Goal: Information Seeking & Learning: Learn about a topic

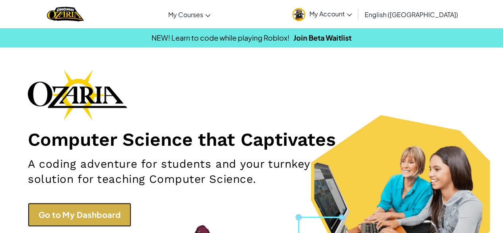
click at [93, 218] on link "Go to My Dashboard" at bounding box center [79, 215] width 103 height 24
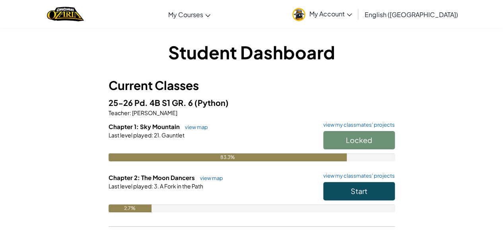
click at [366, 142] on div "Locked" at bounding box center [355, 142] width 80 height 22
click at [367, 190] on span "Start" at bounding box center [359, 190] width 17 height 9
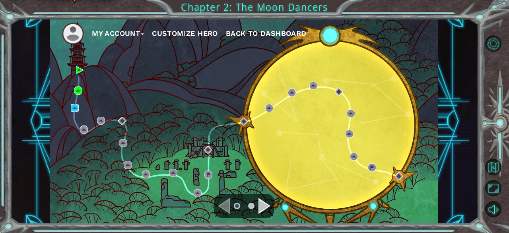
click at [76, 105] on img at bounding box center [75, 108] width 8 height 8
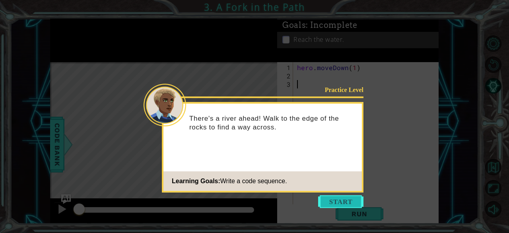
click at [345, 200] on button "Start" at bounding box center [340, 201] width 45 height 13
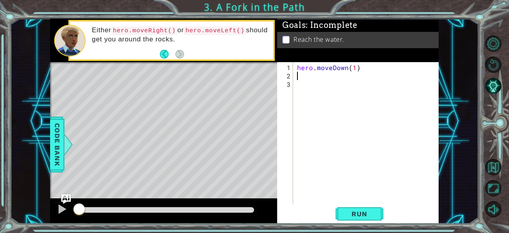
click at [302, 73] on div "hero . moveDown ( 1 )" at bounding box center [369, 142] width 146 height 159
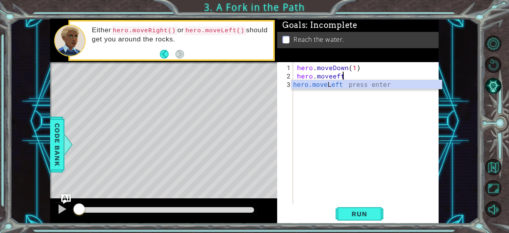
scroll to position [0, 2]
type textarea "hero.moveLeft(1)"
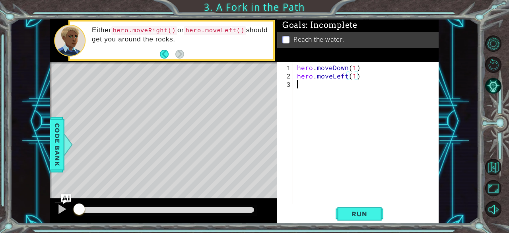
click at [315, 86] on div "hero . moveDown ( 1 ) hero . moveLeft ( 1 )" at bounding box center [369, 142] width 146 height 159
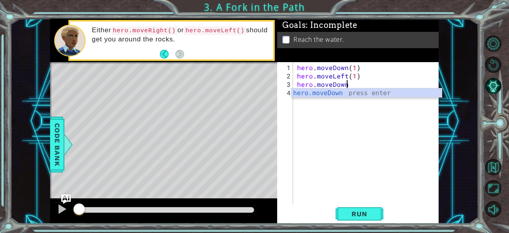
type textarea "hero.moveDown()"
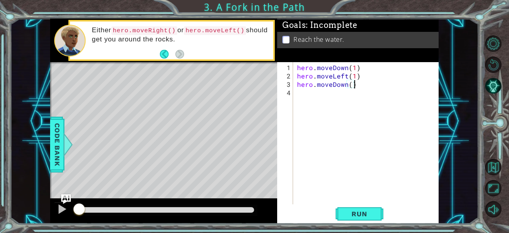
scroll to position [0, 0]
click at [358, 213] on span "Run" at bounding box center [359, 214] width 31 height 8
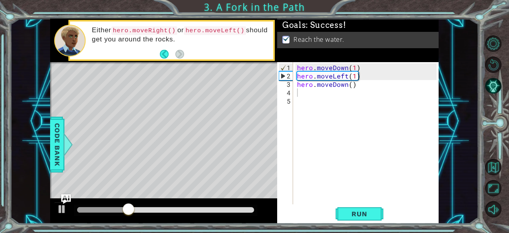
drag, startPoint x: 358, startPoint y: 213, endPoint x: 360, endPoint y: 189, distance: 24.3
click at [360, 189] on div "1 2 3 4 5 hero . moveDown ( 1 ) hero . moveLeft ( 1 ) hero . moveDown ( ) ההההה…" at bounding box center [358, 142] width 162 height 161
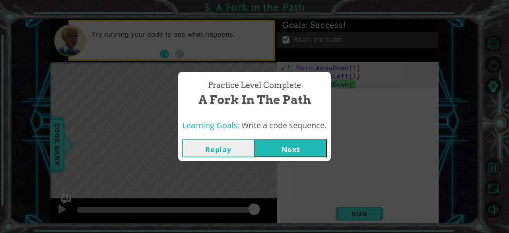
click at [275, 148] on button "Next" at bounding box center [291, 148] width 72 height 18
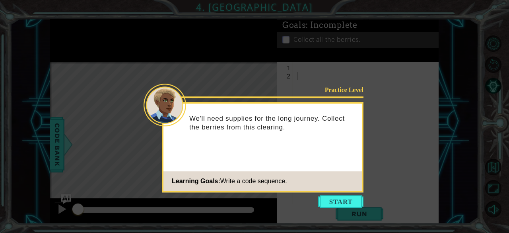
click at [337, 194] on icon at bounding box center [254, 116] width 509 height 233
click at [334, 198] on button "Start" at bounding box center [340, 201] width 45 height 13
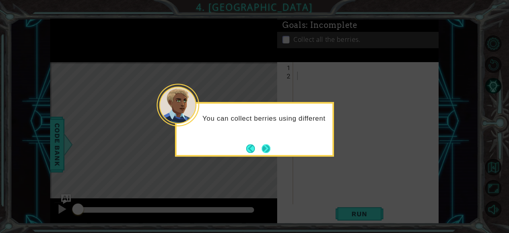
click at [267, 138] on div "You can collect berries using different" at bounding box center [255, 120] width 156 height 35
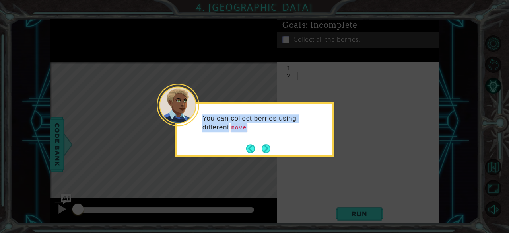
click at [267, 142] on div "You can collect berries using different move" at bounding box center [255, 127] width 156 height 41
click at [267, 142] on div "You can collect berries using different move commands." at bounding box center [255, 127] width 156 height 41
click at [264, 149] on button "Next" at bounding box center [266, 148] width 15 height 15
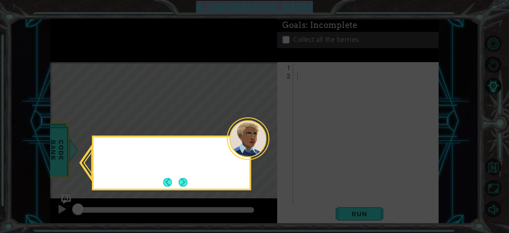
click at [264, 149] on body "1 ההההההההההההההההההההההההההההההההההההההההההההההההההההההההההההההההההההההההההההה…" at bounding box center [254, 116] width 509 height 233
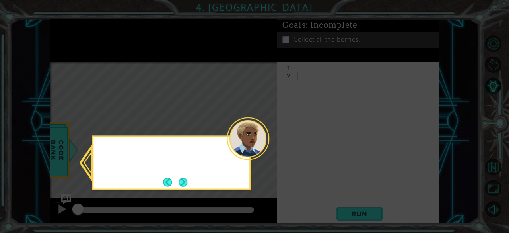
click at [264, 149] on div at bounding box center [248, 138] width 43 height 43
drag, startPoint x: 264, startPoint y: 149, endPoint x: 181, endPoint y: 191, distance: 93.4
click at [181, 191] on body "1 ההההההההההההההההההההההההההההההההההההההההההההההההההההההההההההההההההההההההההההה…" at bounding box center [254, 116] width 509 height 233
click at [181, 180] on button "Next" at bounding box center [183, 182] width 14 height 14
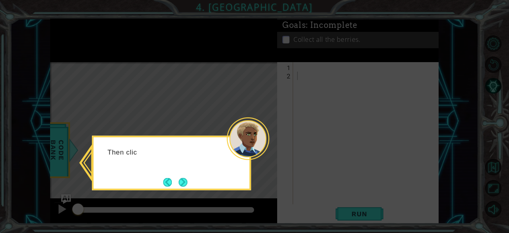
click at [181, 180] on button "Next" at bounding box center [183, 181] width 9 height 9
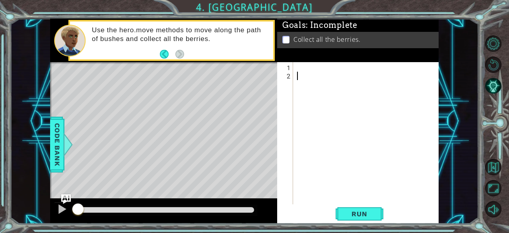
click at [299, 72] on div at bounding box center [369, 142] width 146 height 159
click at [297, 66] on div at bounding box center [369, 142] width 146 height 159
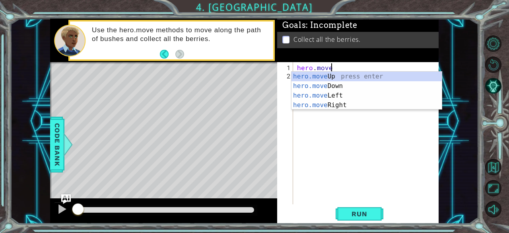
scroll to position [0, 2]
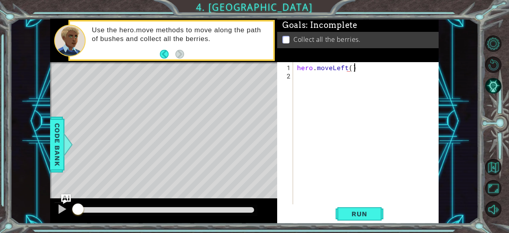
type textarea "hero.moveLeft()"
type textarea "hero.collect("[PERSON_NAME]")"
click at [356, 213] on span "Run" at bounding box center [359, 214] width 31 height 8
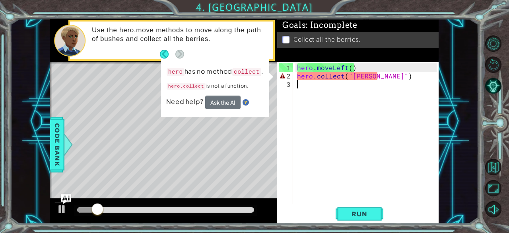
drag, startPoint x: 377, startPoint y: 84, endPoint x: 339, endPoint y: 83, distance: 38.2
click at [339, 83] on div "hero . moveLeft ( ) hero . collect ( "[PERSON_NAME]" )" at bounding box center [369, 142] width 146 height 159
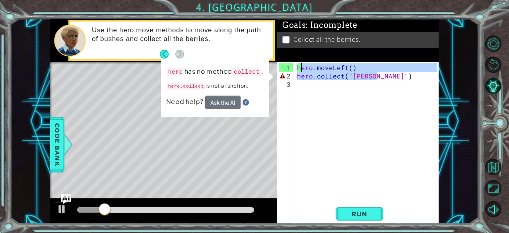
drag, startPoint x: 388, startPoint y: 75, endPoint x: 296, endPoint y: 69, distance: 92.5
click at [296, 69] on div "hero . moveLeft ( ) hero . collect ( "[PERSON_NAME]" )" at bounding box center [369, 142] width 146 height 159
type textarea "hero.moveLeft() hero.collect("[PERSON_NAME]")"
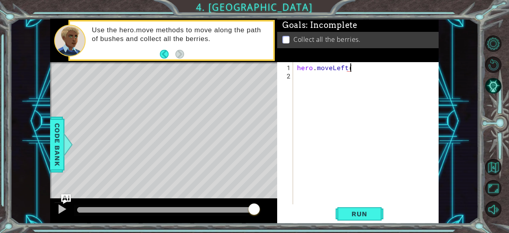
scroll to position [0, 3]
type textarea "hero.moveLeft(2)"
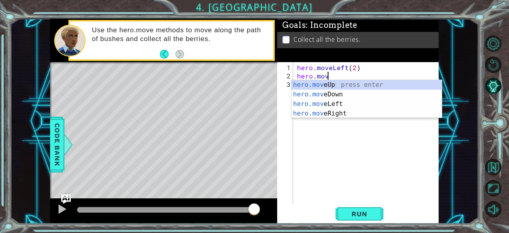
scroll to position [0, 2]
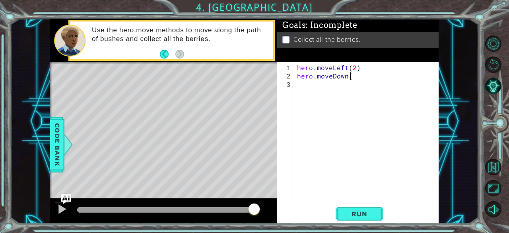
type textarea "hero.moveDown()"
type textarea "hero.moveDown(2)"
click at [335, 84] on div "hero . moveLeft ( 2 ) hero . moveDown ( 2 ) hero . moveright ( 2 )" at bounding box center [369, 142] width 146 height 159
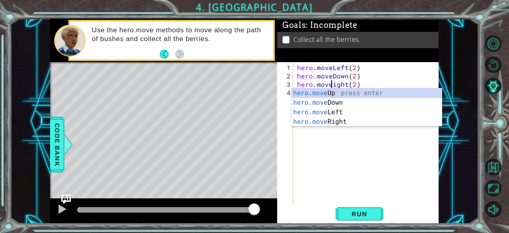
type textarea "hero.moveRight(2)"
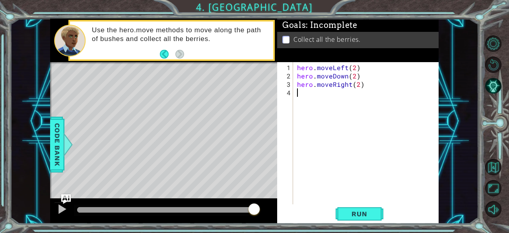
click at [350, 113] on div "hero . moveLeft ( 2 ) hero . moveDown ( 2 ) hero . moveRight ( 2 )" at bounding box center [369, 142] width 146 height 159
click at [332, 96] on div "hero . moveLeft ( 2 ) hero . moveDown ( 2 ) hero . moveRight ( 2 )" at bounding box center [369, 142] width 146 height 159
type textarea "hero.moveUp(2)"
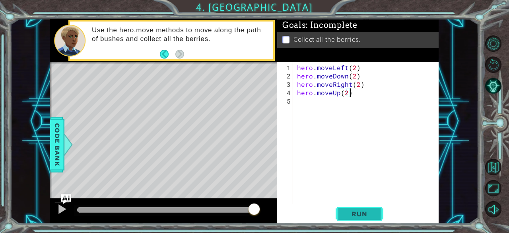
click at [365, 210] on span "Run" at bounding box center [359, 214] width 31 height 8
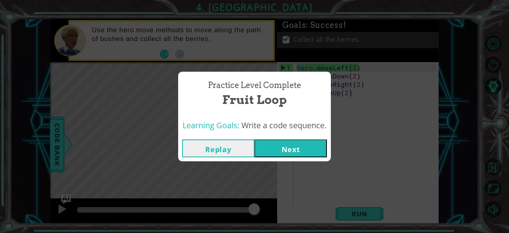
click at [287, 144] on button "Next" at bounding box center [291, 148] width 72 height 18
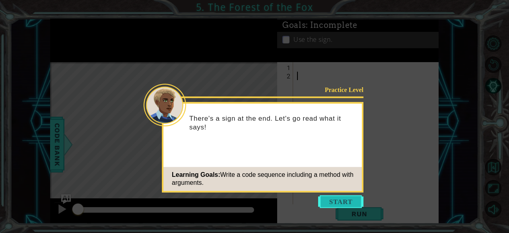
click at [341, 204] on button "Start" at bounding box center [340, 201] width 45 height 13
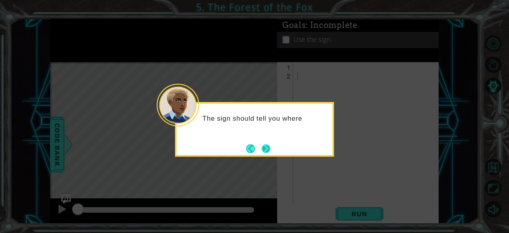
click at [270, 149] on button "Next" at bounding box center [266, 148] width 9 height 9
drag, startPoint x: 270, startPoint y: 149, endPoint x: 263, endPoint y: 148, distance: 6.8
click at [263, 148] on button "Next" at bounding box center [265, 148] width 9 height 9
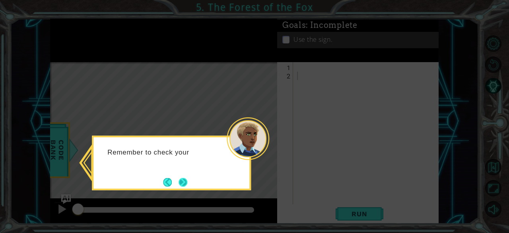
click at [185, 183] on button "Next" at bounding box center [183, 182] width 14 height 14
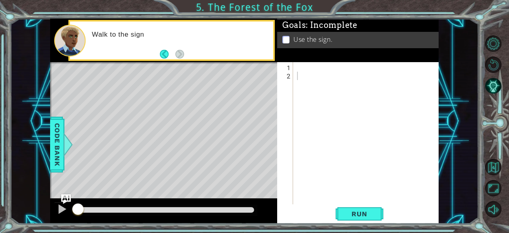
drag, startPoint x: 185, startPoint y: 183, endPoint x: 210, endPoint y: 196, distance: 27.6
click at [210, 196] on div "Level Map" at bounding box center [234, 179] width 368 height 234
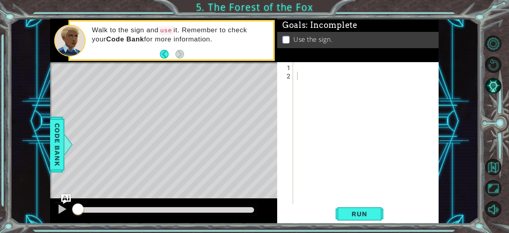
click at [297, 69] on div at bounding box center [369, 142] width 146 height 159
click at [352, 213] on span "Run" at bounding box center [359, 214] width 31 height 8
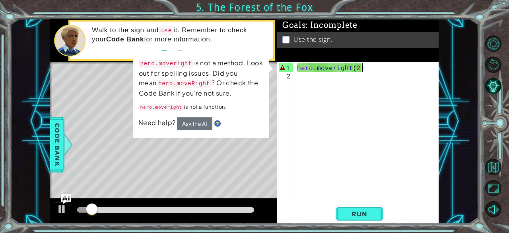
click at [334, 66] on div "hero . moveright ( 2 )" at bounding box center [369, 142] width 146 height 159
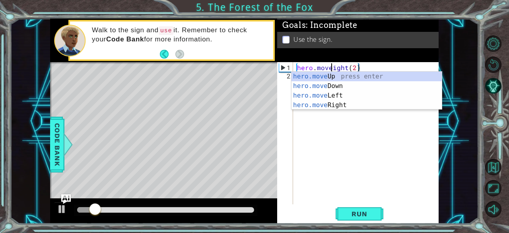
scroll to position [0, 2]
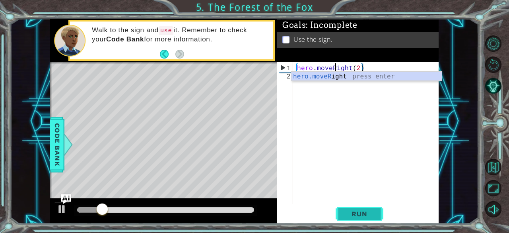
click at [348, 210] on span "Run" at bounding box center [359, 214] width 31 height 8
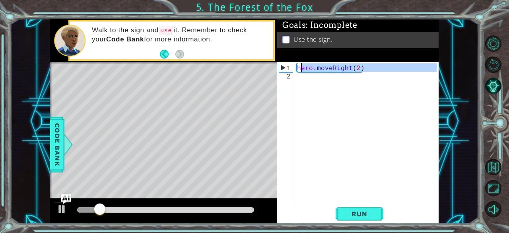
drag, startPoint x: 372, startPoint y: 71, endPoint x: 299, endPoint y: 68, distance: 73.3
click at [299, 68] on div "hero . moveRight ( 2 )" at bounding box center [369, 142] width 146 height 159
type textarea "h"
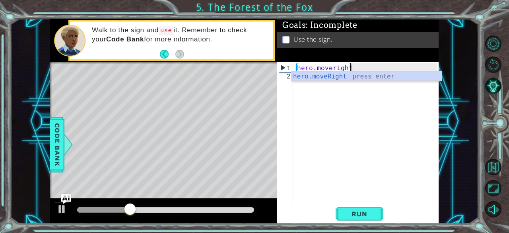
scroll to position [0, 3]
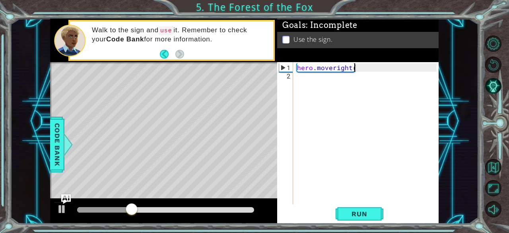
type textarea "hero.moveright()"
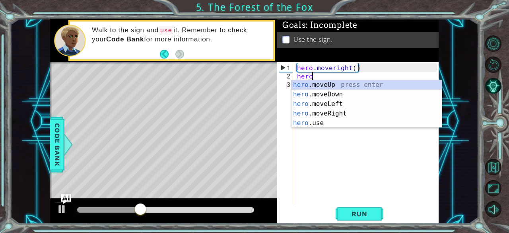
scroll to position [0, 1]
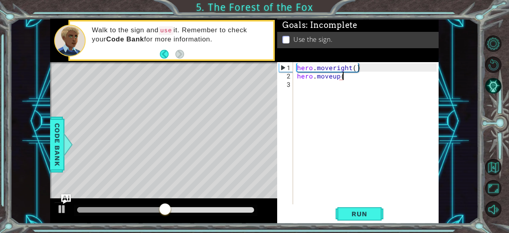
type textarea "hero.moveup()"
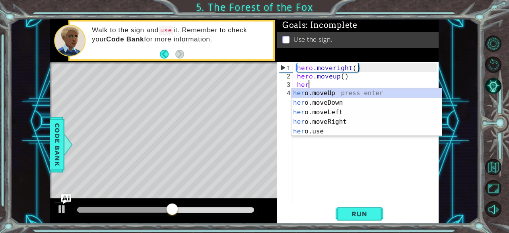
scroll to position [0, 0]
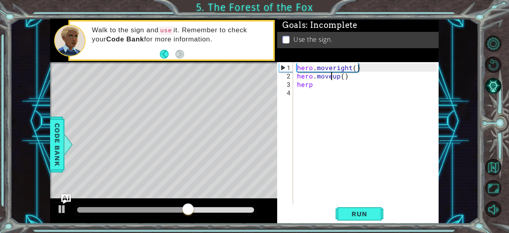
click at [333, 74] on div "hero . moveright ( ) hero . moveup ( ) herp" at bounding box center [369, 142] width 146 height 159
click at [335, 74] on div "hero . moveright ( ) hero . moveup ( ) herp" at bounding box center [369, 142] width 146 height 159
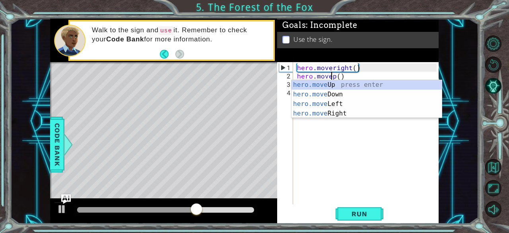
type textarea "hero.moveUp()"
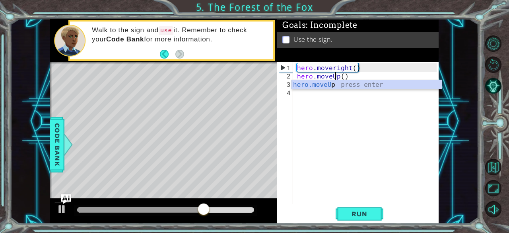
click at [323, 101] on div "hero . moveright ( ) hero . moveUp ( ) herp" at bounding box center [369, 142] width 146 height 159
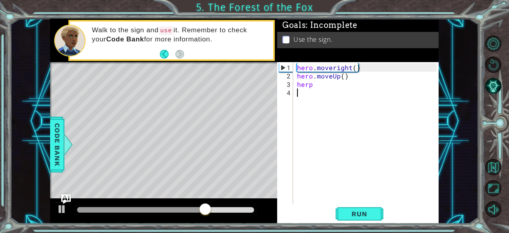
scroll to position [0, 0]
click at [329, 82] on div "hero . moveright ( ) hero . moveUp ( ) herp" at bounding box center [369, 142] width 146 height 159
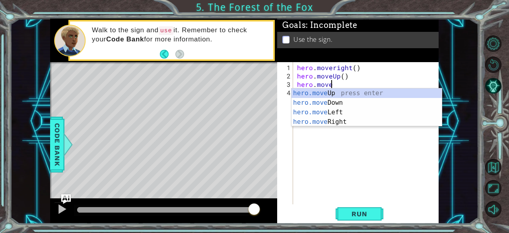
scroll to position [0, 2]
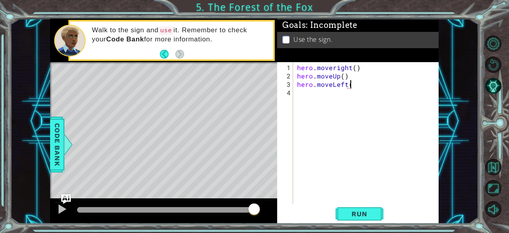
type textarea "hero.moveLeft()"
type textarea "hero.moveUp()"
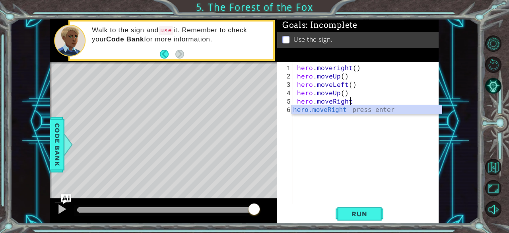
scroll to position [0, 3]
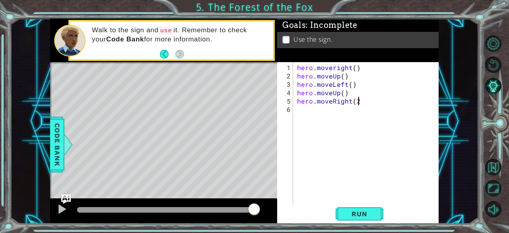
type textarea "hero.moveRight(2)"
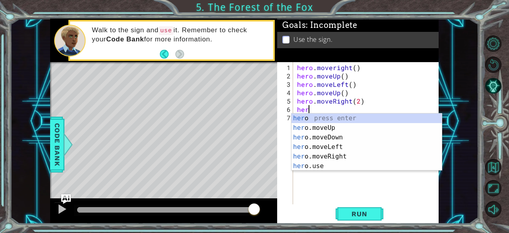
scroll to position [0, 0]
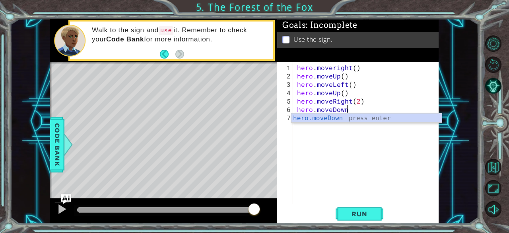
type textarea "hero.moveDown()"
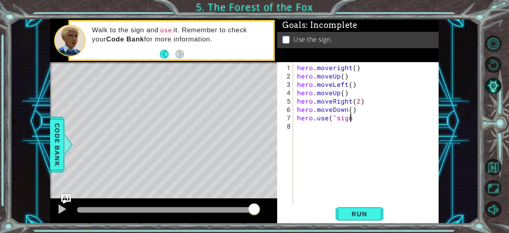
scroll to position [0, 3]
click at [356, 217] on span "Run" at bounding box center [359, 214] width 31 height 8
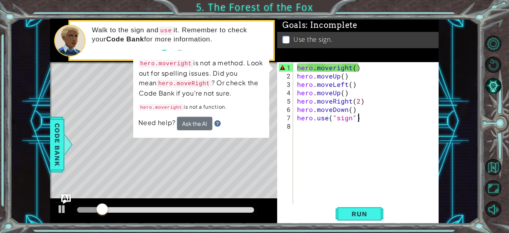
click at [335, 66] on div "hero . moveright ( ) hero . moveUp ( ) hero . moveLeft ( ) hero . moveUp ( ) he…" at bounding box center [369, 142] width 146 height 159
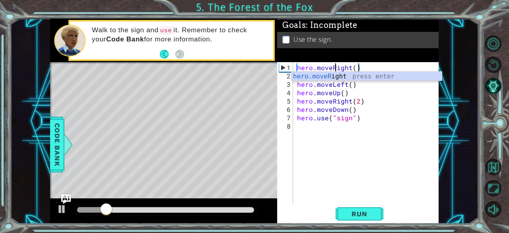
scroll to position [0, 2]
type textarea "hero.moveRight()"
click at [354, 217] on span "Run" at bounding box center [359, 214] width 31 height 8
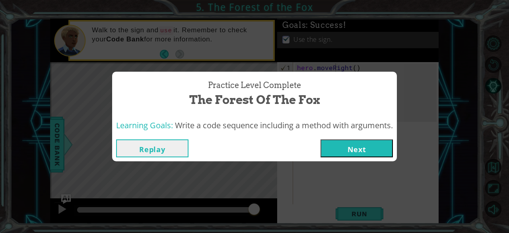
click at [346, 144] on button "Next" at bounding box center [357, 148] width 72 height 18
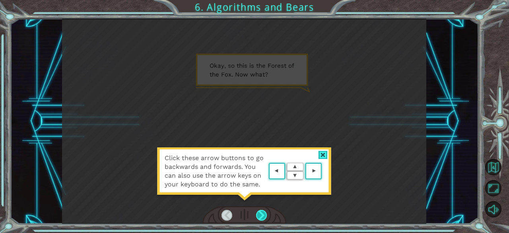
click at [260, 214] on div at bounding box center [261, 215] width 11 height 11
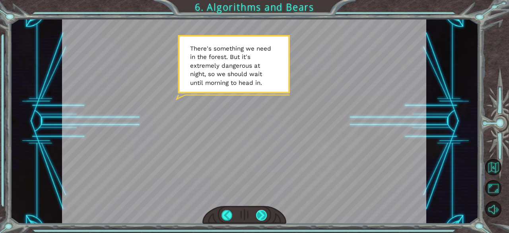
click at [263, 214] on div at bounding box center [261, 215] width 11 height 11
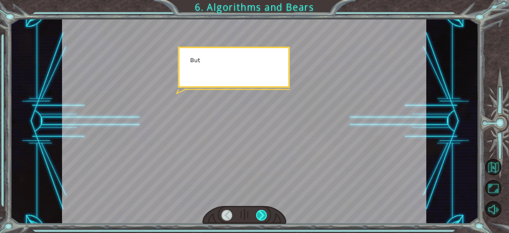
click at [263, 214] on div at bounding box center [261, 215] width 11 height 11
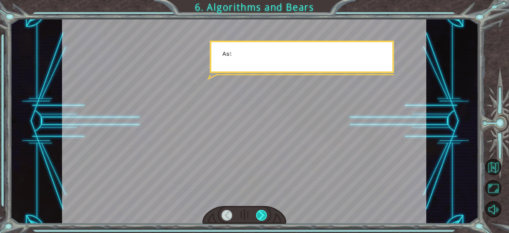
click at [263, 214] on div at bounding box center [261, 215] width 11 height 11
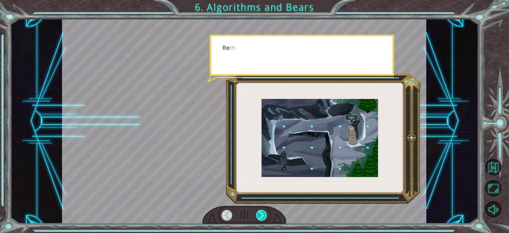
click at [263, 214] on div at bounding box center [261, 215] width 11 height 11
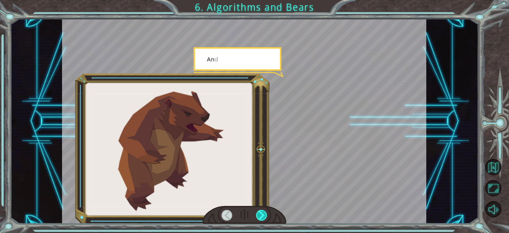
click at [263, 214] on div at bounding box center [261, 215] width 11 height 11
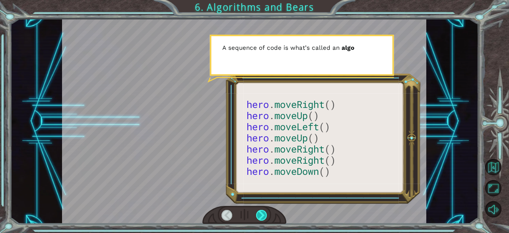
click at [263, 214] on div at bounding box center [261, 215] width 11 height 11
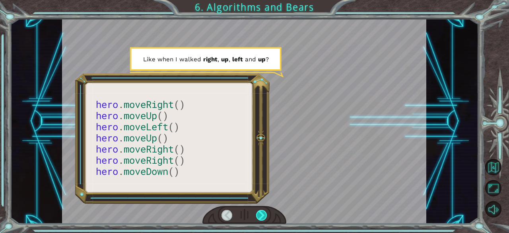
click at [263, 214] on div at bounding box center [261, 215] width 11 height 11
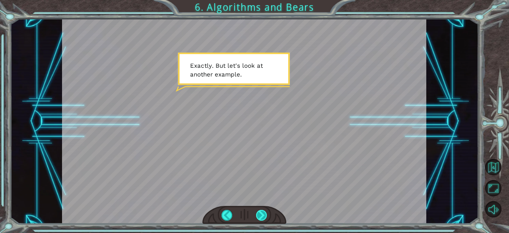
click at [263, 214] on div at bounding box center [261, 215] width 11 height 11
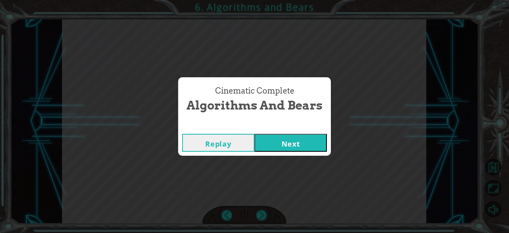
click at [283, 144] on button "Next" at bounding box center [291, 143] width 72 height 18
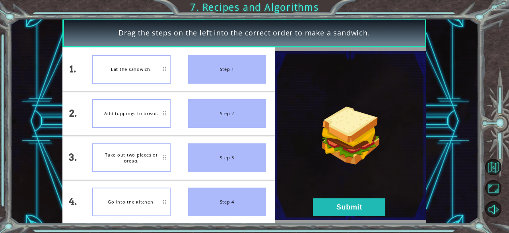
click at [138, 160] on div "Take out two pieces of bread." at bounding box center [131, 157] width 78 height 29
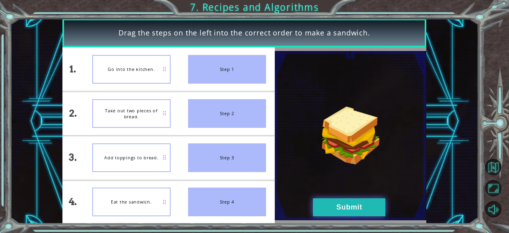
click at [341, 201] on button "Submit" at bounding box center [349, 207] width 72 height 18
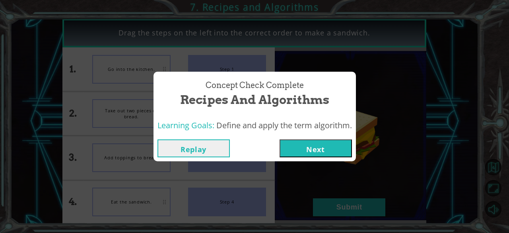
click at [330, 160] on div "Replay Next" at bounding box center [255, 148] width 203 height 26
click at [323, 152] on button "Next" at bounding box center [316, 148] width 72 height 18
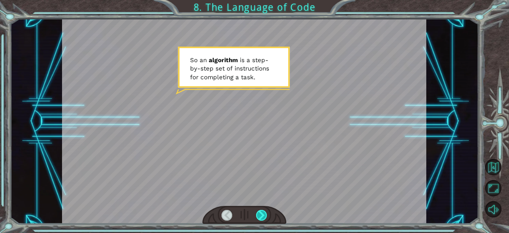
click at [263, 214] on div at bounding box center [261, 215] width 11 height 11
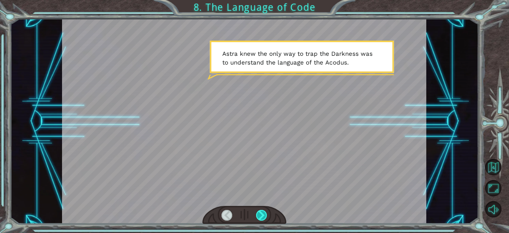
click at [260, 216] on div at bounding box center [261, 215] width 11 height 11
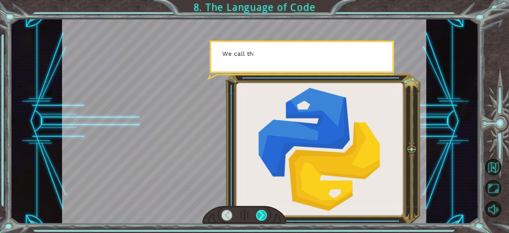
click at [260, 216] on div at bounding box center [261, 215] width 11 height 11
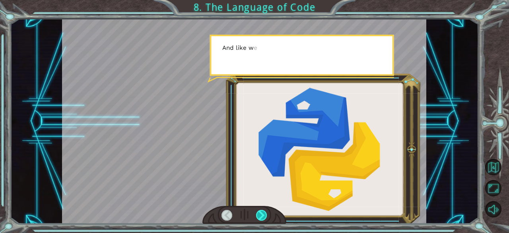
click at [260, 216] on div at bounding box center [261, 215] width 11 height 11
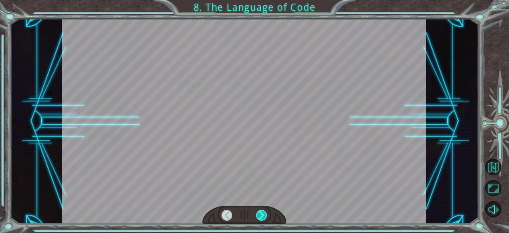
click at [260, 216] on div at bounding box center [261, 215] width 11 height 11
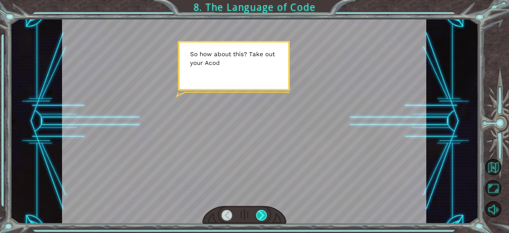
click at [260, 216] on div at bounding box center [261, 215] width 11 height 11
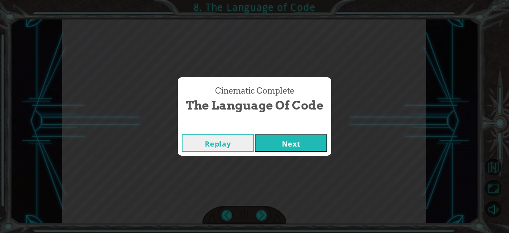
click at [267, 153] on div "Replay Next" at bounding box center [255, 143] width 154 height 26
click at [278, 138] on button "Next" at bounding box center [291, 143] width 72 height 18
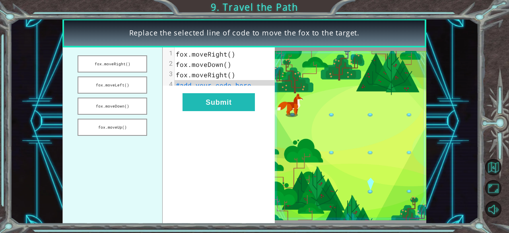
drag, startPoint x: 124, startPoint y: 102, endPoint x: 207, endPoint y: 86, distance: 85.0
click at [207, 86] on div "fox.moveRight() fox.moveLeft() fox.moveDown() fox.moveUp() xxxxxxxxxx 4 1 fox.m…" at bounding box center [168, 135] width 213 height 176
click at [139, 103] on button "fox.moveDown()" at bounding box center [113, 105] width 70 height 17
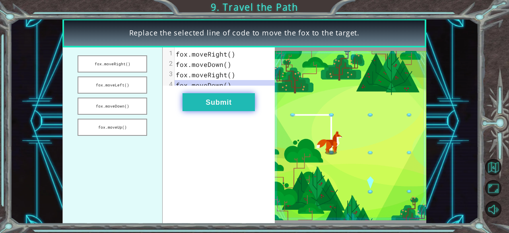
click at [220, 109] on button "Submit" at bounding box center [219, 102] width 72 height 18
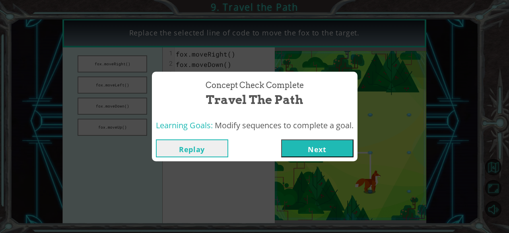
click at [326, 146] on button "Next" at bounding box center [317, 148] width 72 height 18
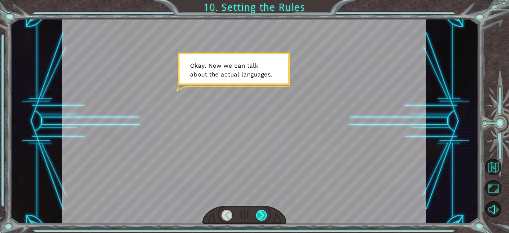
click at [263, 214] on div at bounding box center [261, 215] width 11 height 11
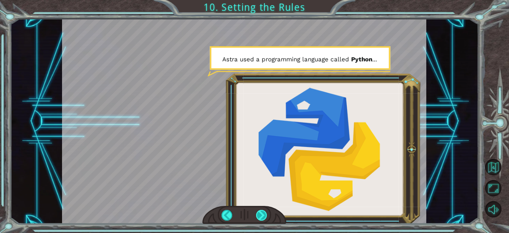
click at [263, 214] on div at bounding box center [261, 215] width 11 height 11
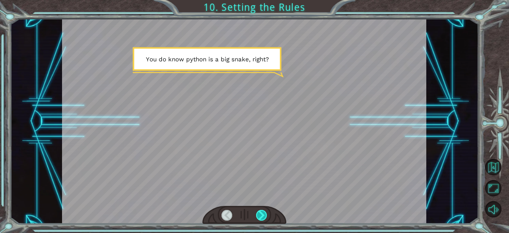
click at [263, 214] on div at bounding box center [261, 215] width 11 height 11
